Goal: Transaction & Acquisition: Purchase product/service

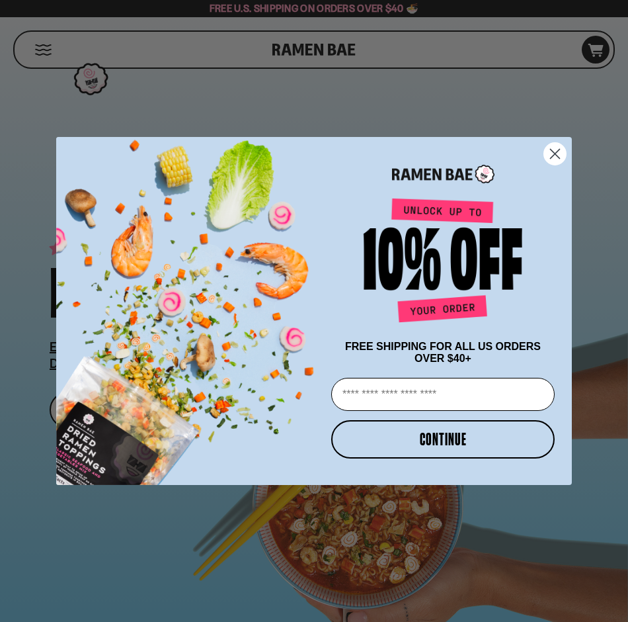
click at [552, 151] on icon "Close dialog" at bounding box center [555, 153] width 9 height 9
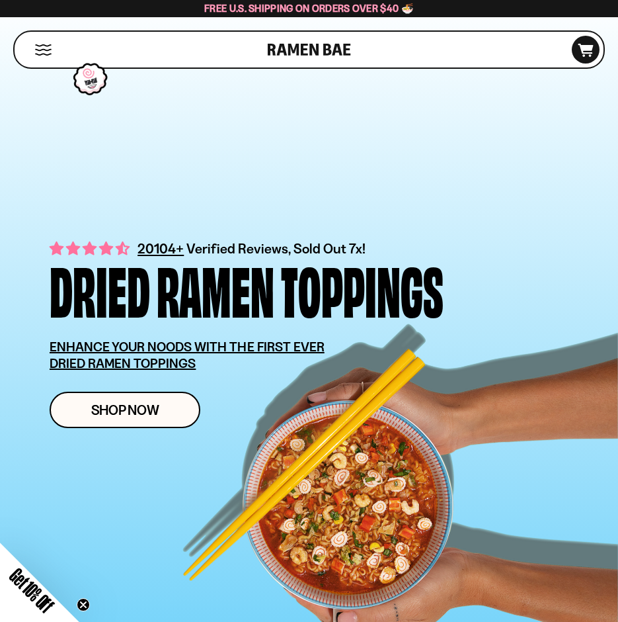
click at [36, 43] on div "Shop" at bounding box center [143, 50] width 249 height 36
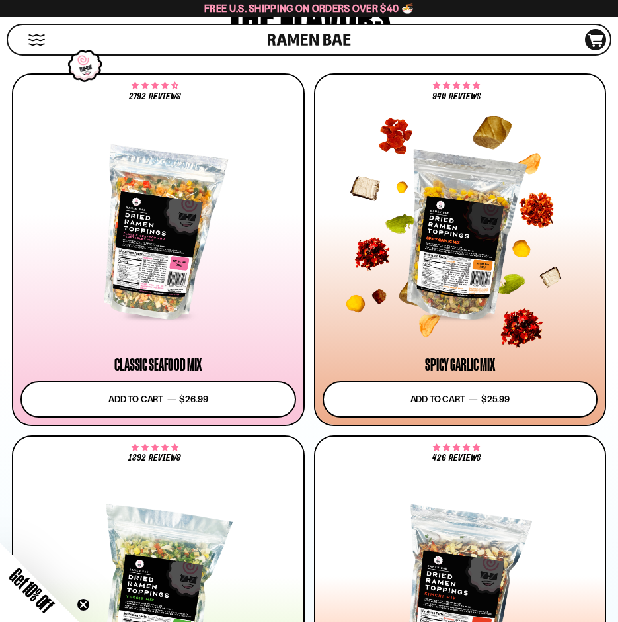
scroll to position [860, 0]
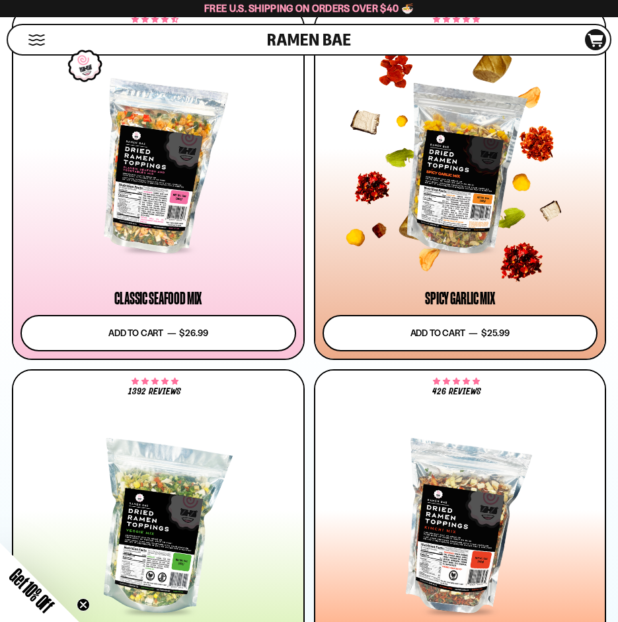
click at [464, 192] on div at bounding box center [461, 167] width 276 height 169
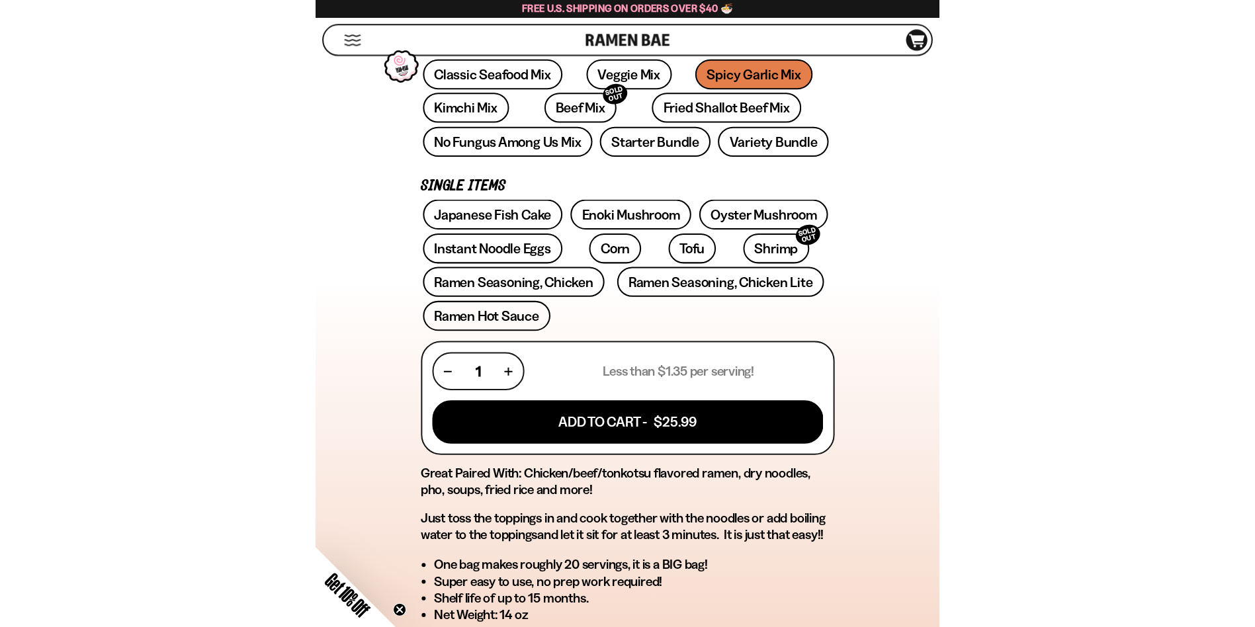
scroll to position [91, 0]
